Goal: Task Accomplishment & Management: Manage account settings

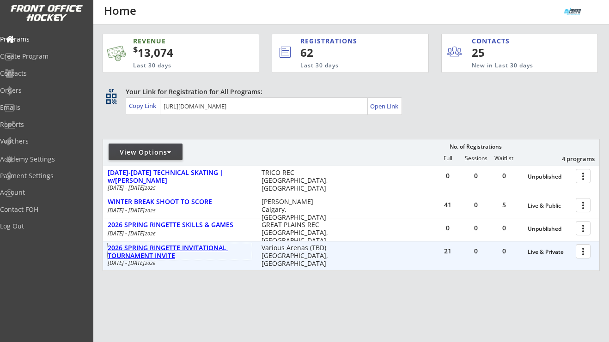
click at [180, 247] on div "2026 SPRING RINGETTE INVITATIONAL TOURNAMENT INVITE" at bounding box center [180, 252] width 144 height 16
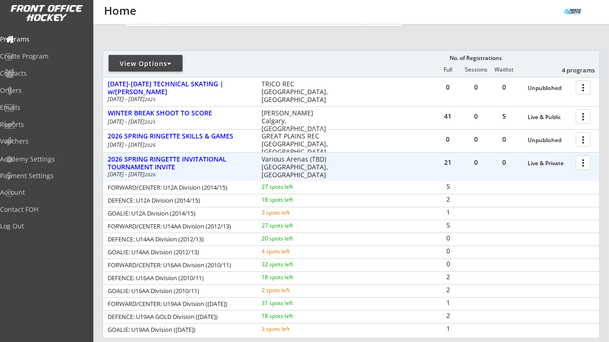
scroll to position [90, 0]
click at [585, 163] on div at bounding box center [584, 161] width 16 height 16
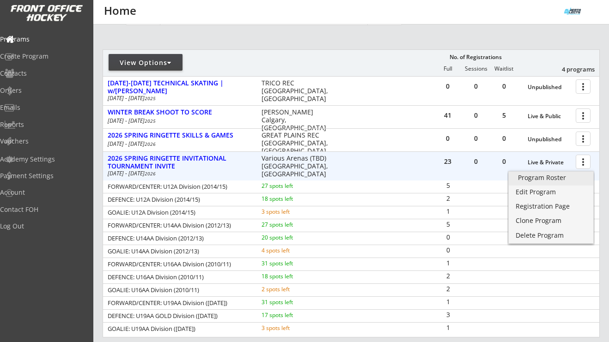
click at [560, 179] on div "Program Roster" at bounding box center [551, 178] width 66 height 6
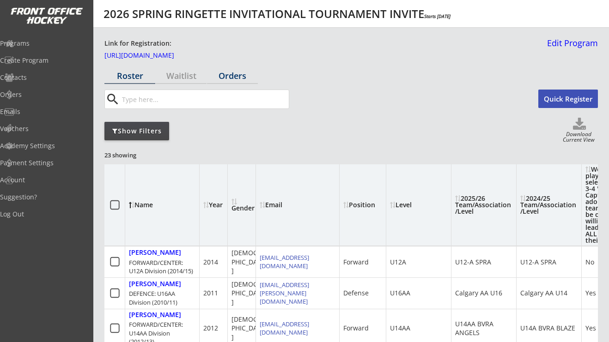
click at [219, 79] on div "Orders" at bounding box center [232, 76] width 51 height 8
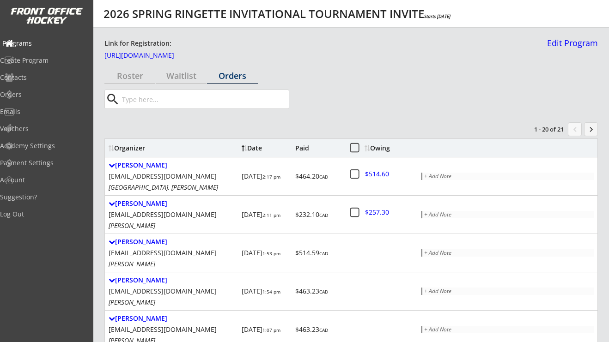
click at [37, 42] on div "Programs" at bounding box center [43, 43] width 83 height 6
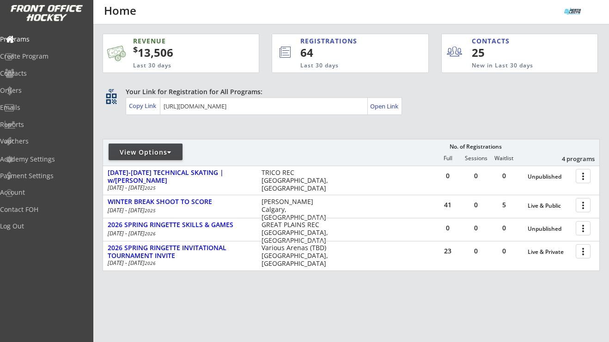
click at [451, 101] on div "Your Link for Registration for All Programs: Copy Link Open Link" at bounding box center [363, 101] width 474 height 28
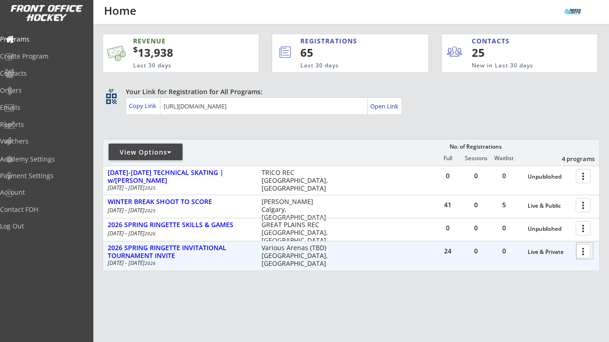
click at [580, 253] on div at bounding box center [584, 251] width 16 height 16
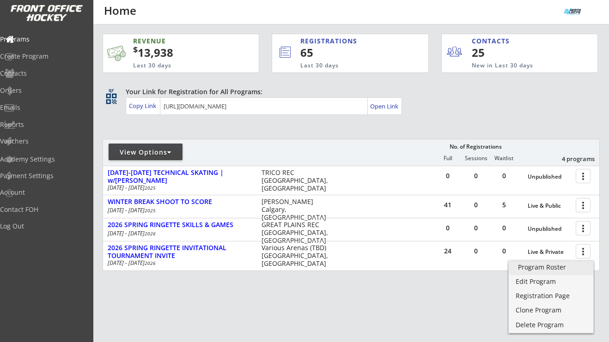
click at [564, 264] on div "Program Roster" at bounding box center [551, 267] width 66 height 6
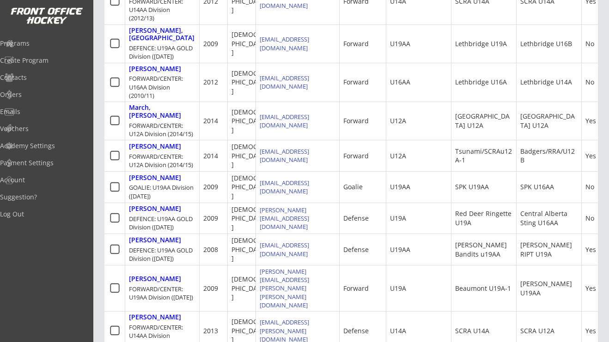
scroll to position [379, 0]
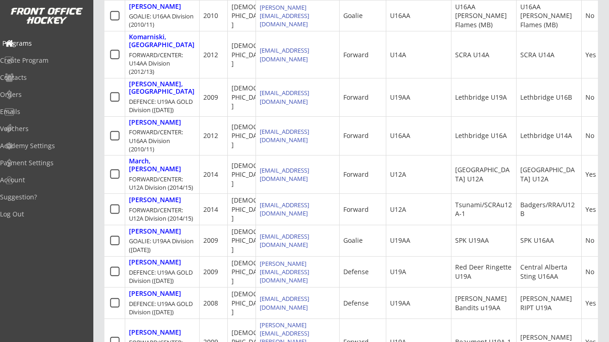
click at [39, 42] on div "Programs" at bounding box center [43, 43] width 83 height 6
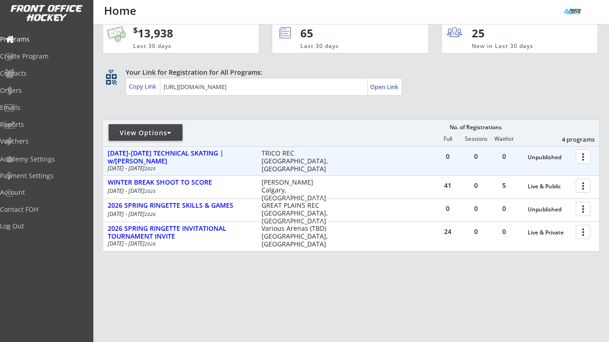
scroll to position [35, 0]
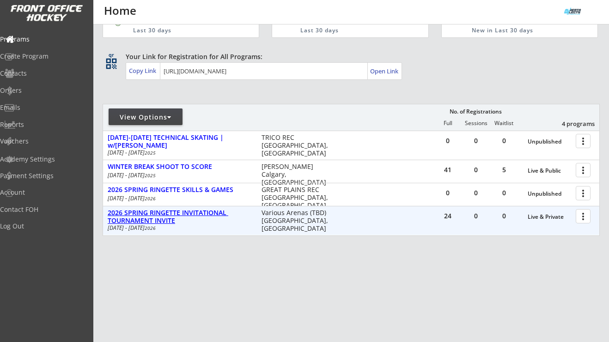
click at [209, 213] on div "2026 SPRING RINGETTE INVITATIONAL TOURNAMENT INVITE" at bounding box center [180, 217] width 144 height 16
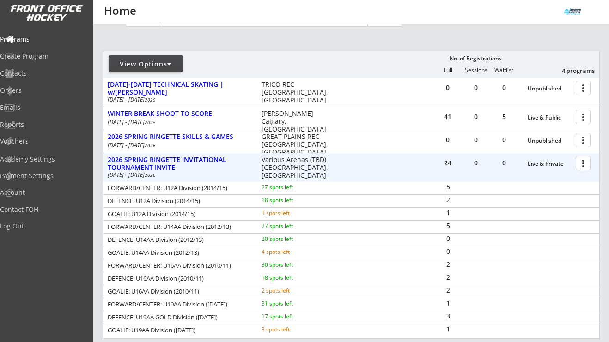
scroll to position [139, 0]
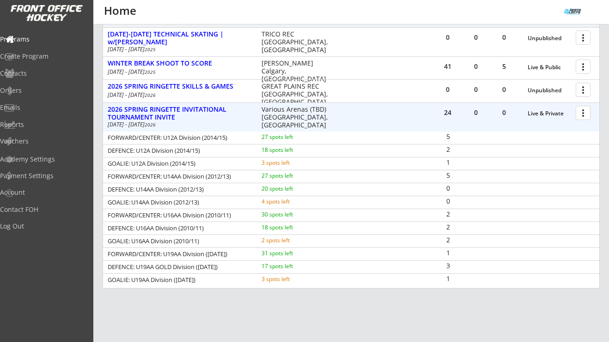
drag, startPoint x: 107, startPoint y: 178, endPoint x: 357, endPoint y: 176, distance: 250.3
click at [350, 176] on div "FORWARD/CENTER: U14AA Division (2012/13) 27 spots left 5" at bounding box center [351, 176] width 496 height 13
click at [36, 39] on div "Programs" at bounding box center [43, 39] width 83 height 6
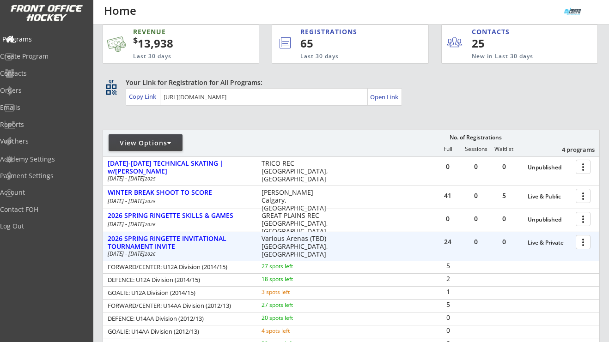
scroll to position [0, 0]
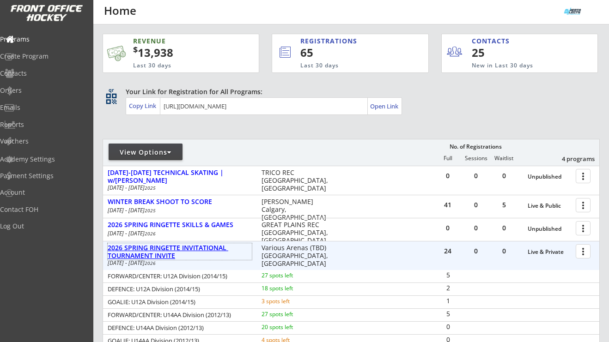
click at [211, 248] on div "2026 SPRING RINGETTE INVITATIONAL TOURNAMENT INVITE" at bounding box center [180, 252] width 144 height 16
